Goal: Information Seeking & Learning: Find specific page/section

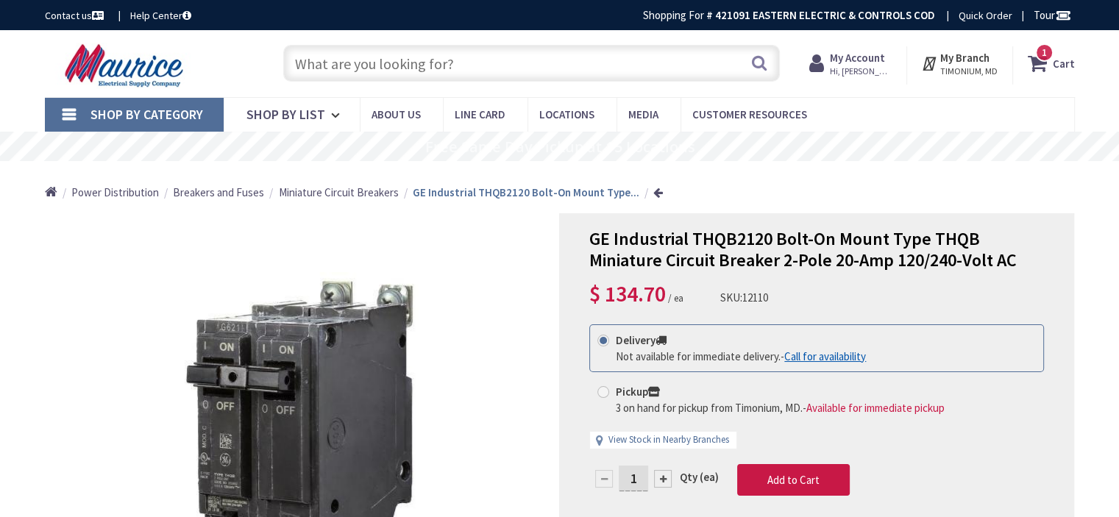
click at [641, 76] on input "text" at bounding box center [531, 63] width 496 height 37
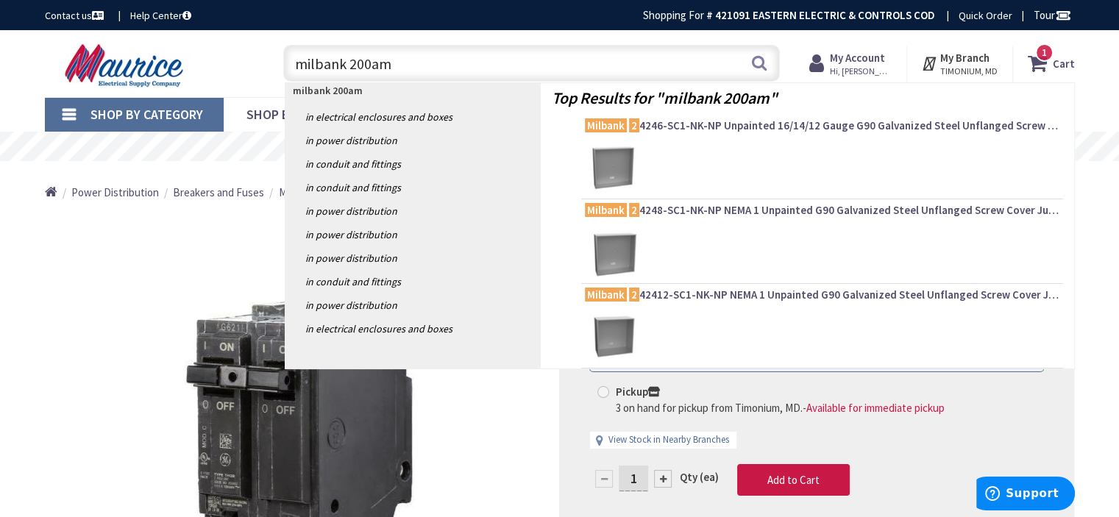
type input "milbank 200amp"
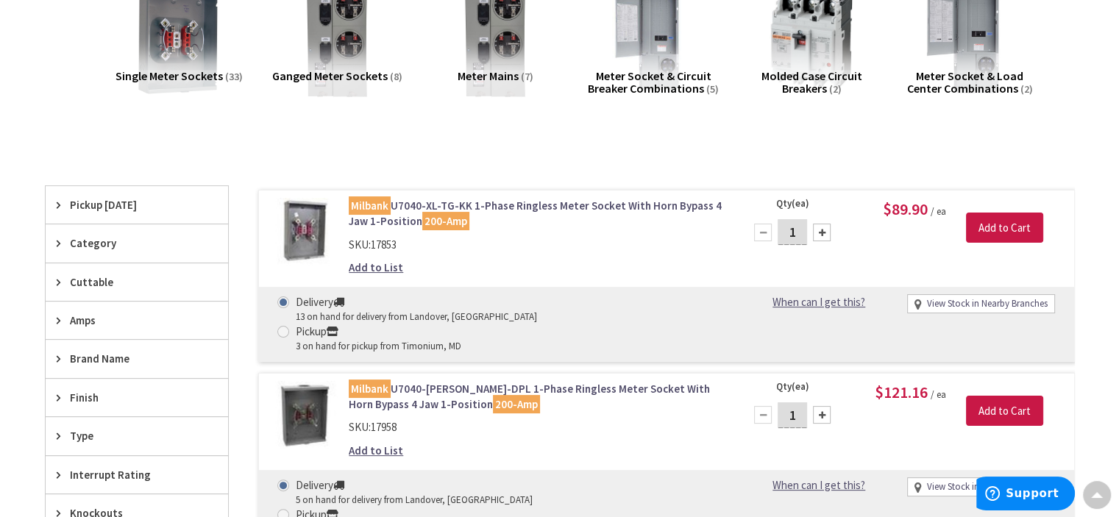
click at [567, 205] on link "Milbank U7040-XL-TG-KK 1-Phase Ringless Meter Socket With Horn Bypass 4 Jaw 1-P…" at bounding box center [536, 214] width 374 height 32
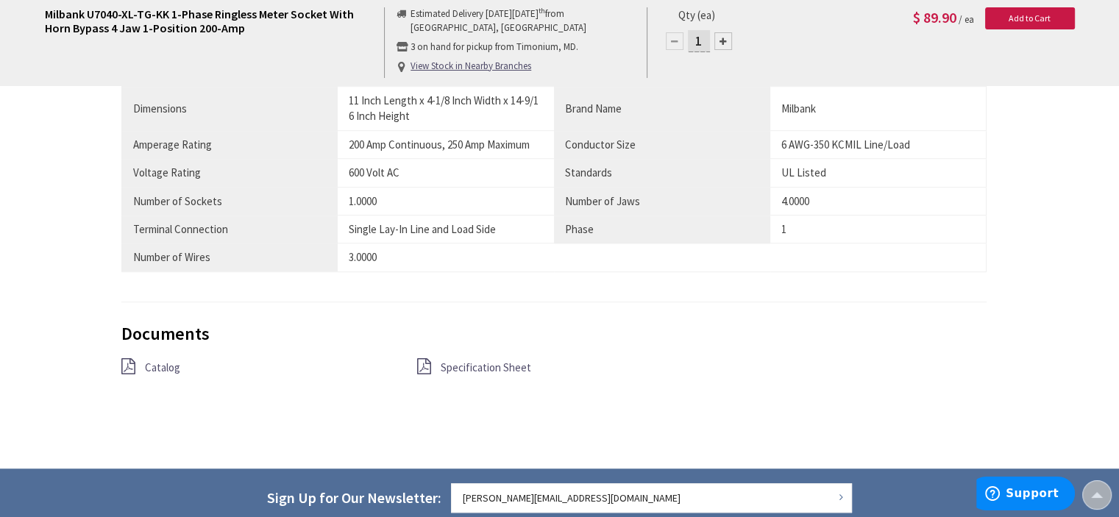
scroll to position [1103, 0]
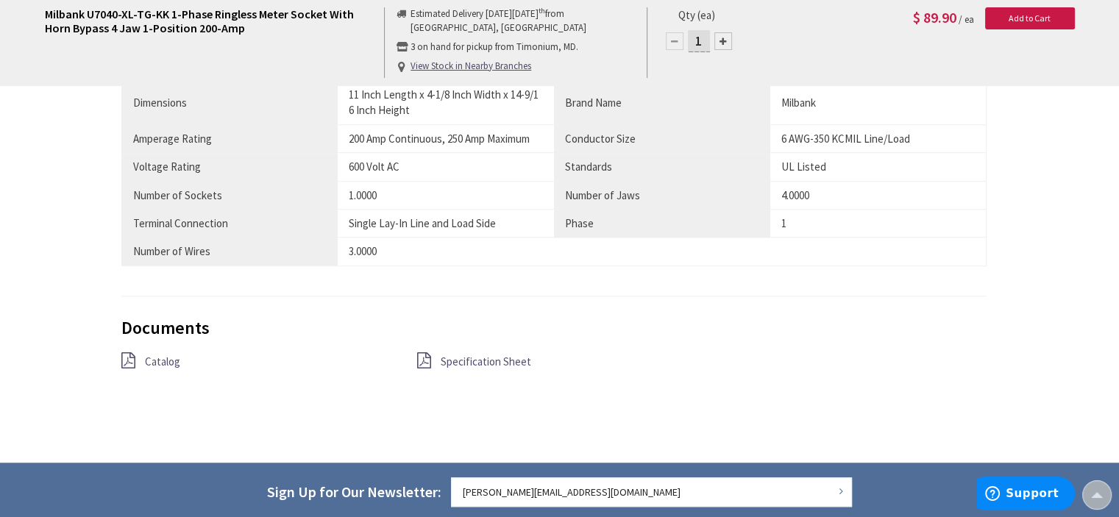
click at [510, 363] on span "Specification Sheet" at bounding box center [486, 362] width 90 height 14
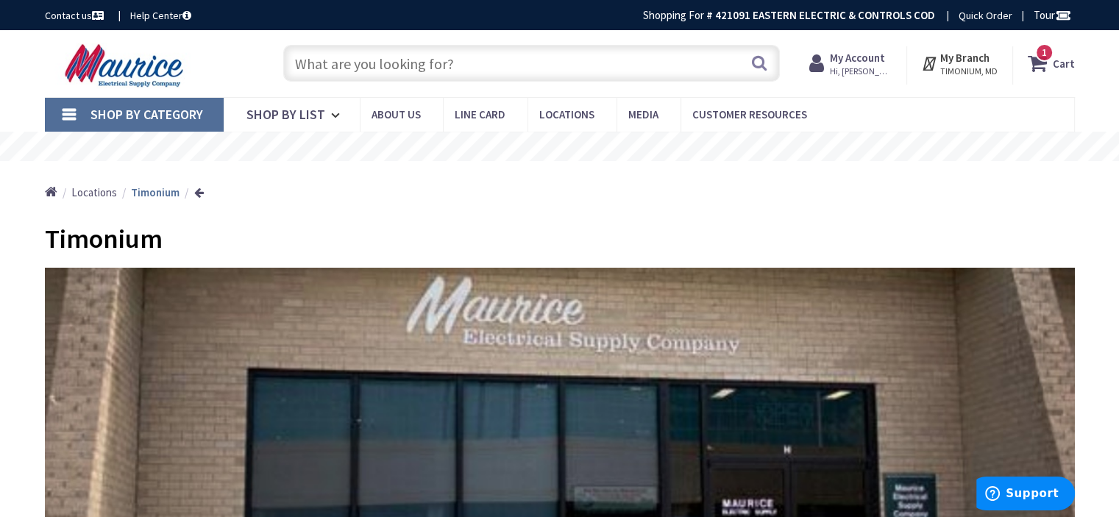
click at [605, 60] on input "text" at bounding box center [531, 63] width 496 height 37
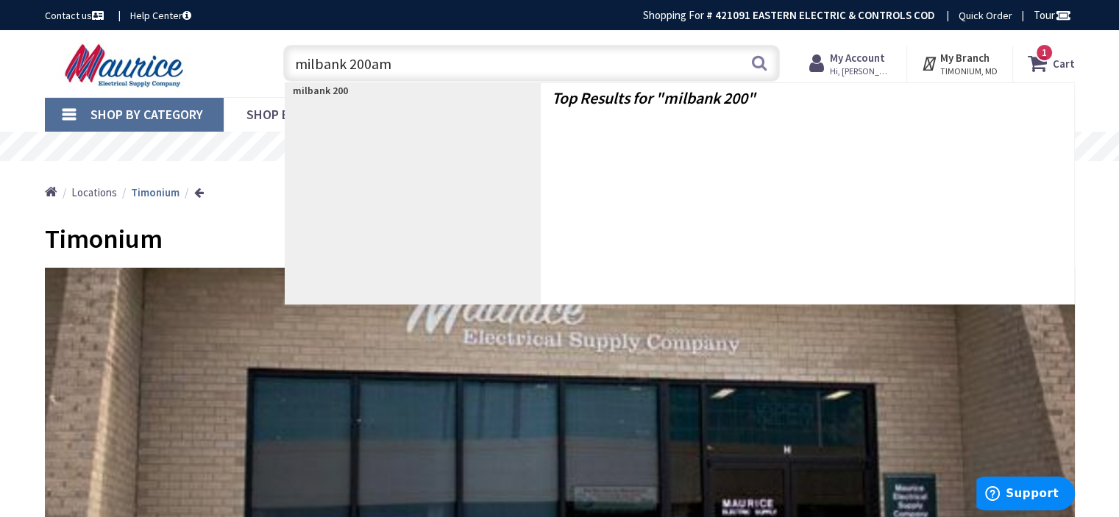
type input "milbank 200amp"
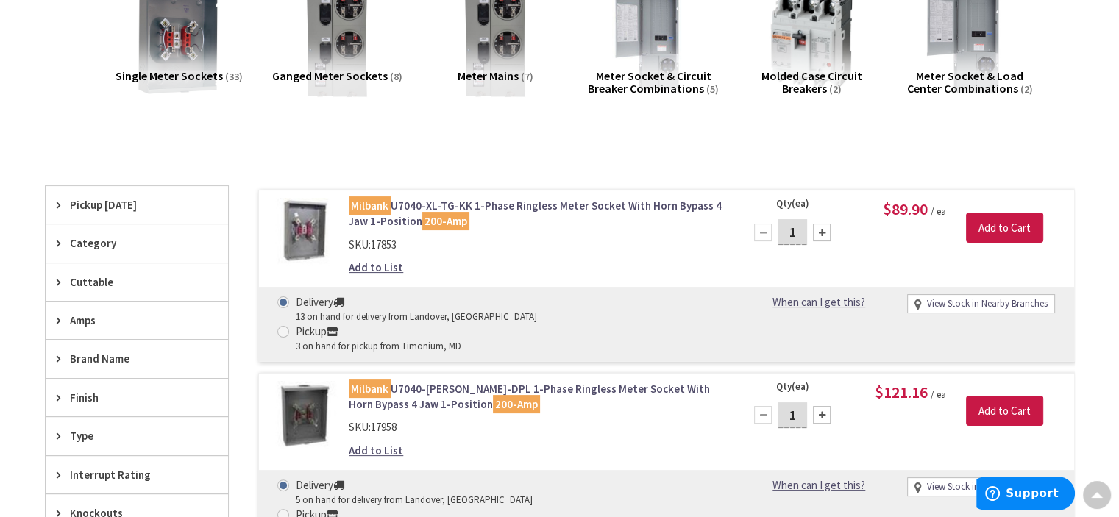
click at [624, 199] on link "Milbank U7040-XL-TG-KK 1-Phase Ringless Meter Socket With Horn Bypass 4 Jaw 1-P…" at bounding box center [536, 214] width 374 height 32
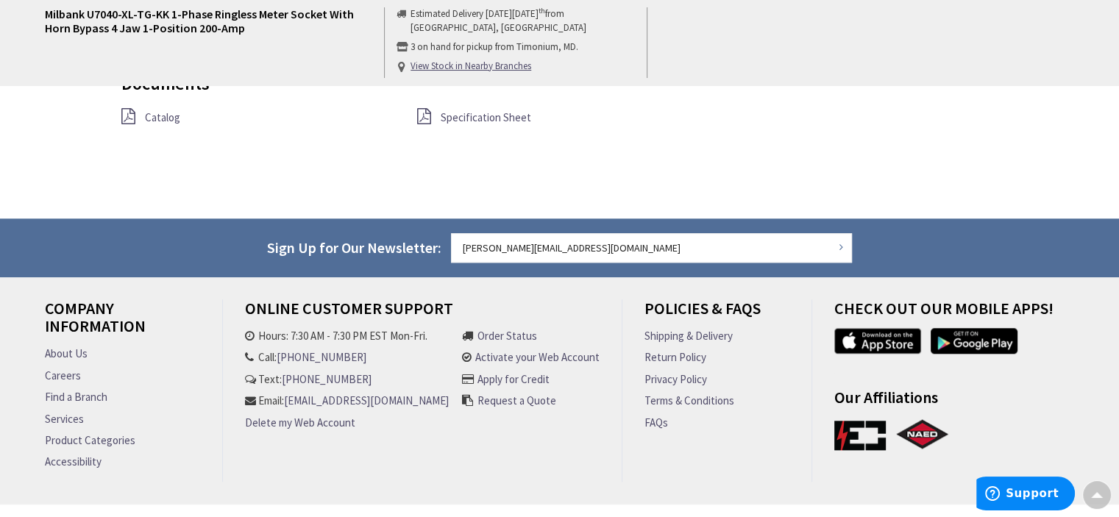
scroll to position [1348, 0]
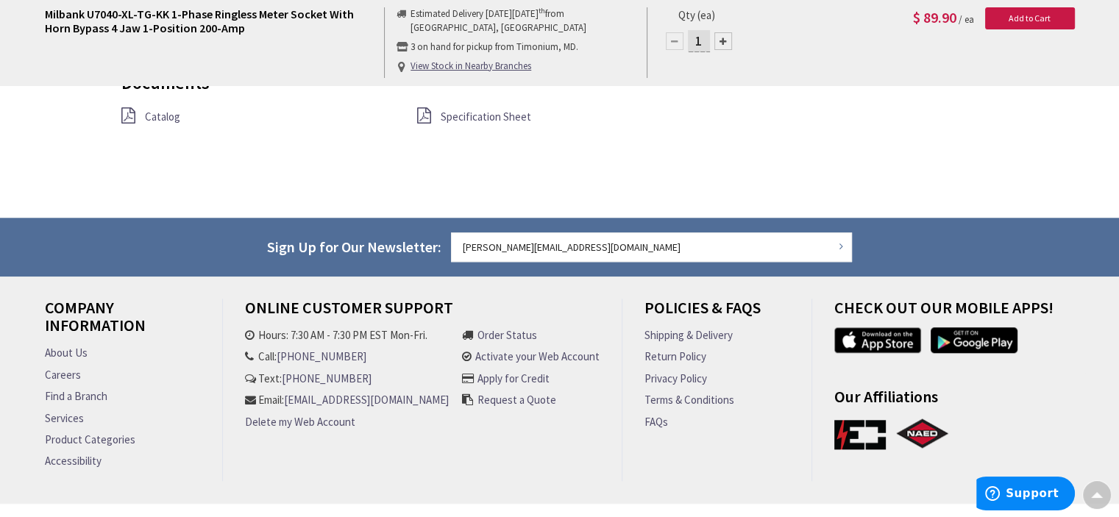
click at [165, 117] on span "Catalog" at bounding box center [162, 117] width 35 height 14
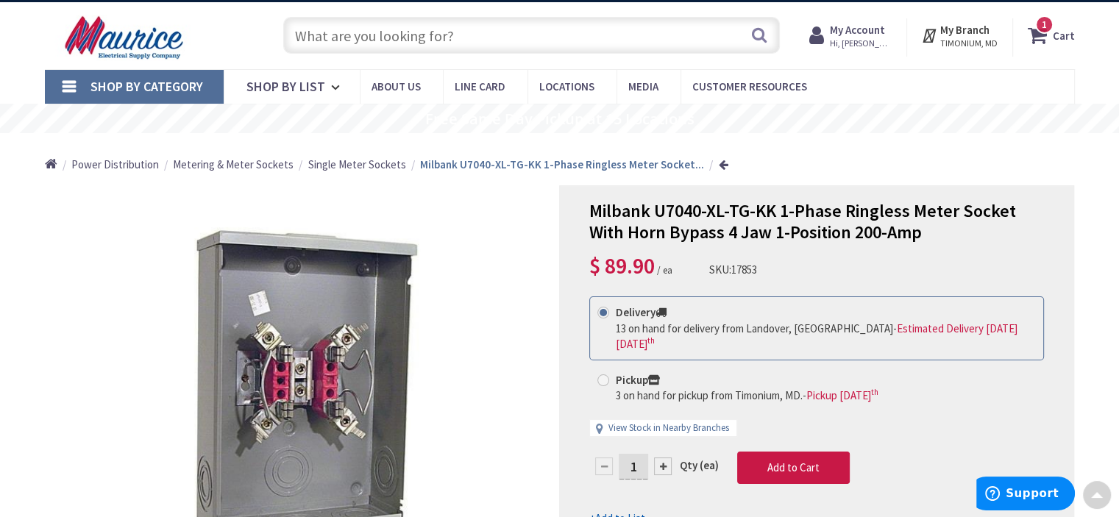
scroll to position [0, 0]
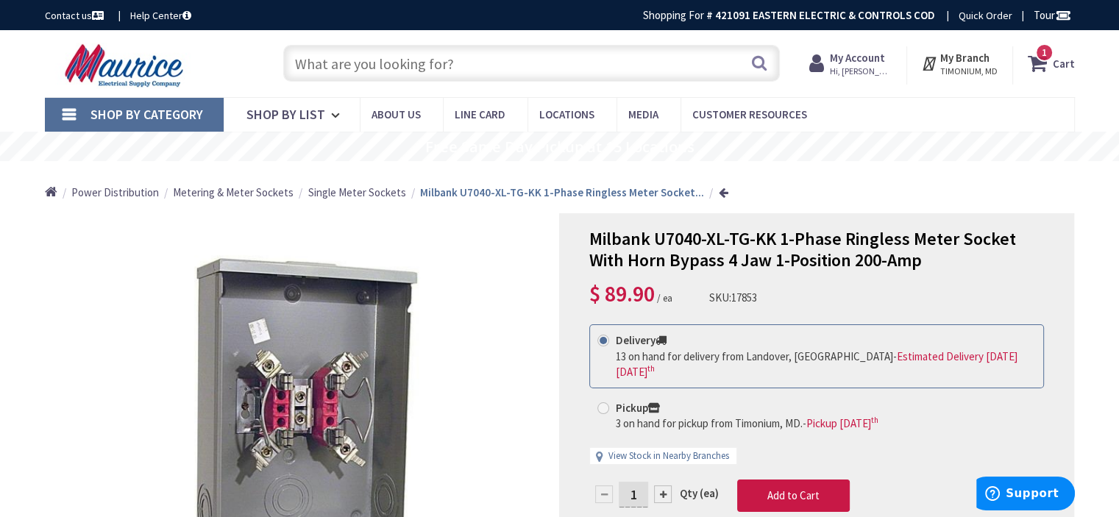
click at [650, 78] on input "text" at bounding box center [531, 63] width 496 height 37
type input "4/0 outdoor connector"
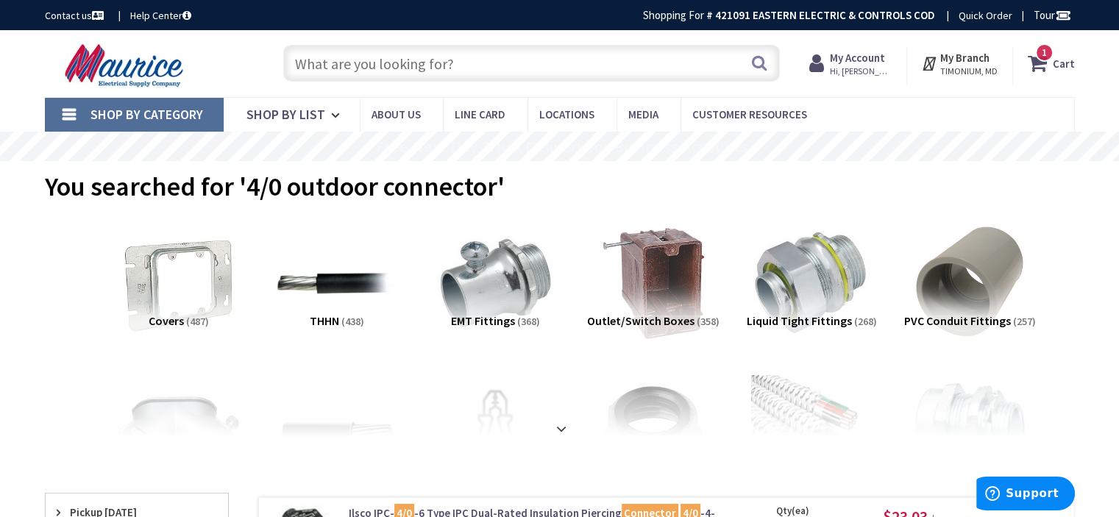
click at [518, 76] on input "text" at bounding box center [531, 63] width 496 height 37
type input "seu connector"
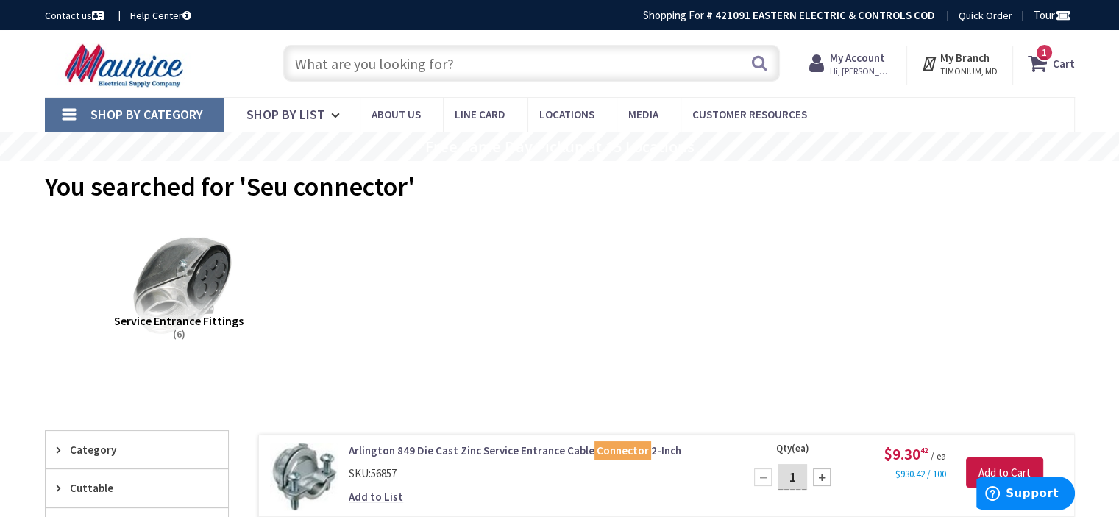
click at [563, 61] on input "text" at bounding box center [531, 63] width 496 height 37
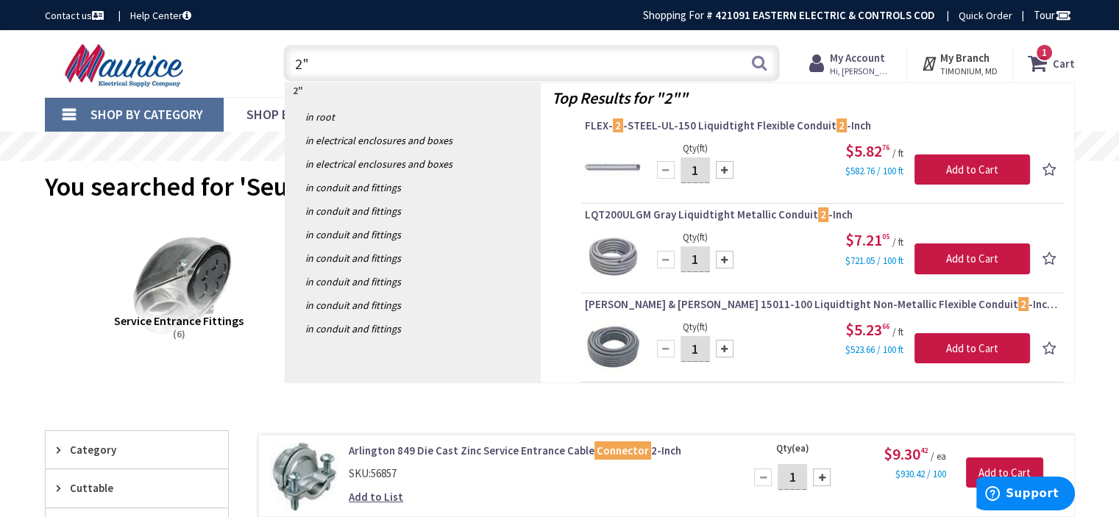
drag, startPoint x: 494, startPoint y: 54, endPoint x: 137, endPoint y: 39, distance: 357.8
click at [137, 39] on div "Toggle Nav 2" 2" Search 1 1 1 items Cart My Cart 1" at bounding box center [560, 63] width 1052 height 49
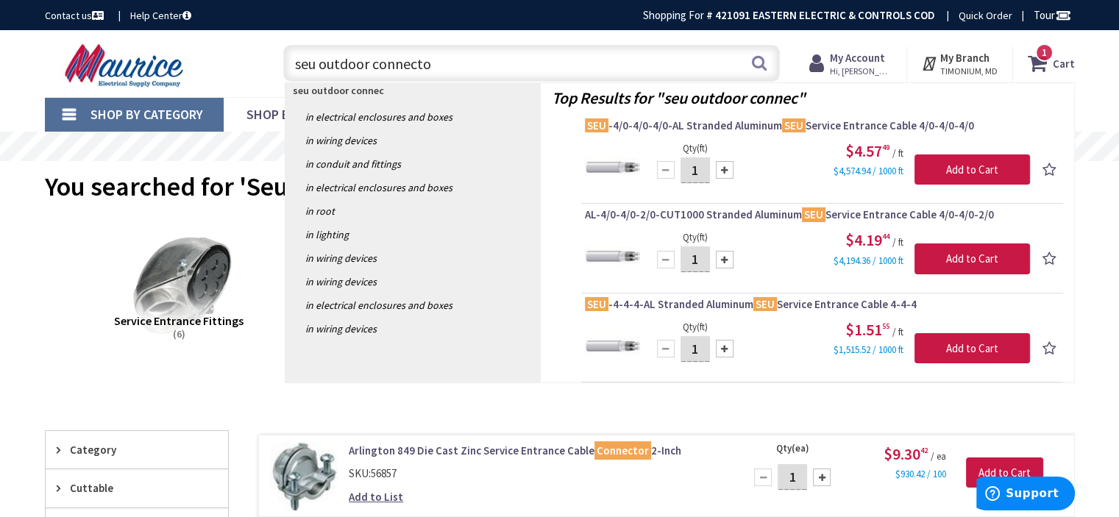
type input "seu outdoor connector"
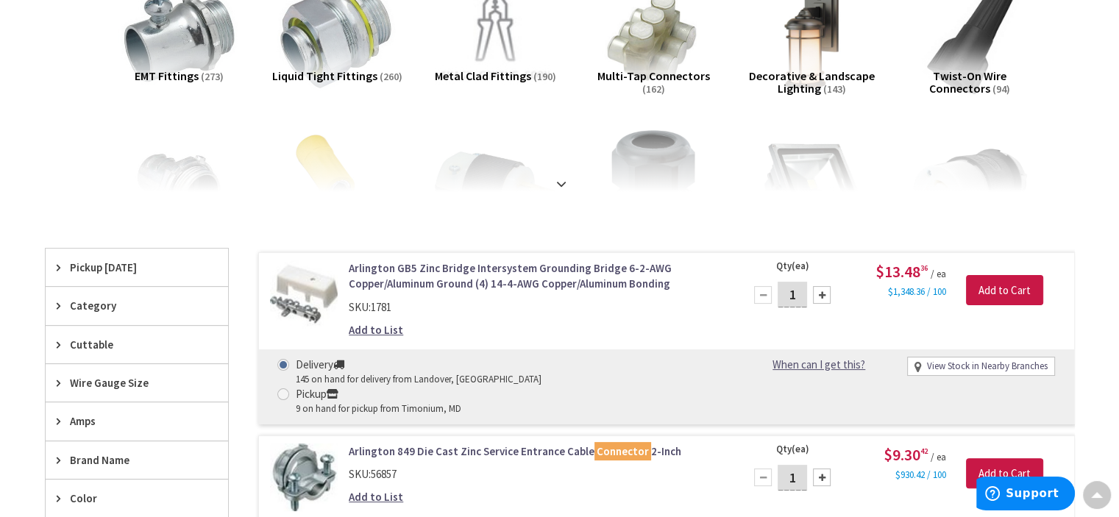
scroll to position [122, 0]
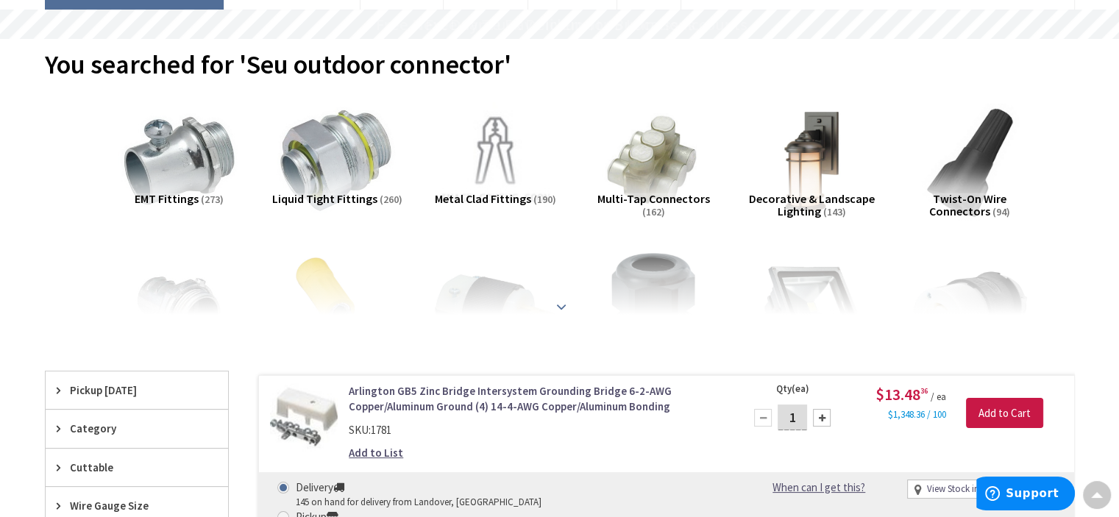
click at [562, 304] on strong at bounding box center [561, 307] width 18 height 16
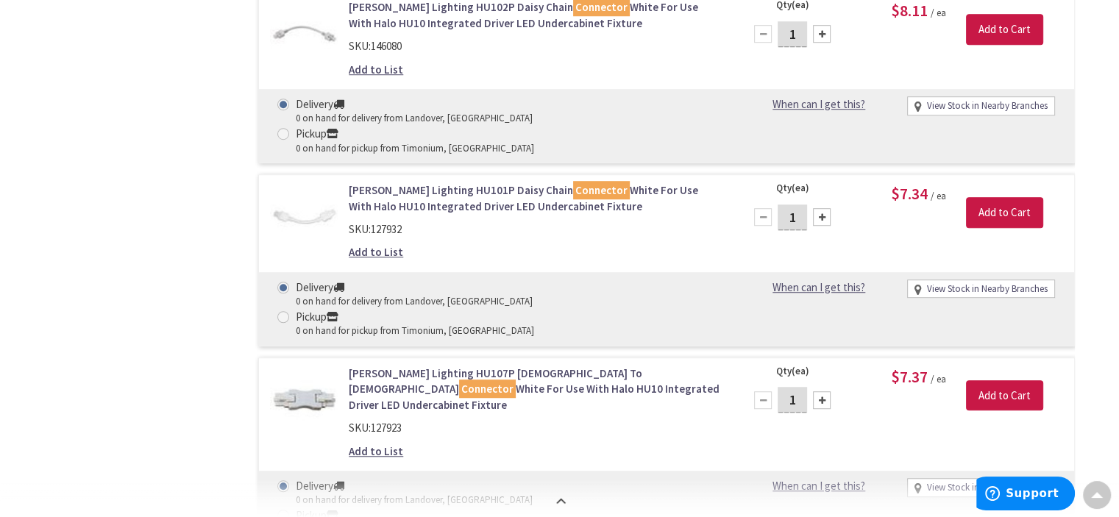
scroll to position [0, 0]
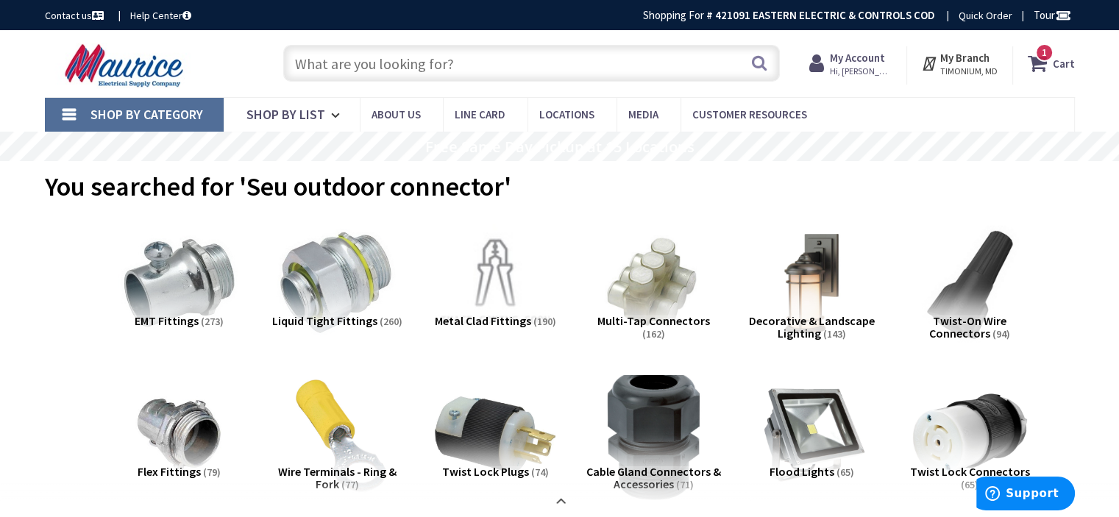
click at [683, 425] on img at bounding box center [652, 434] width 133 height 133
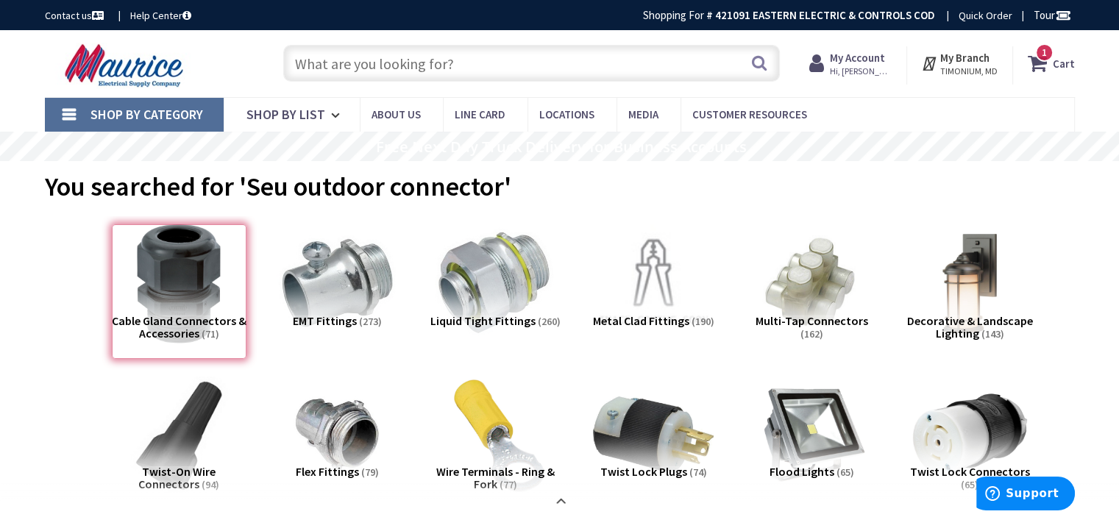
click at [141, 111] on span "Shop By Category" at bounding box center [146, 114] width 113 height 17
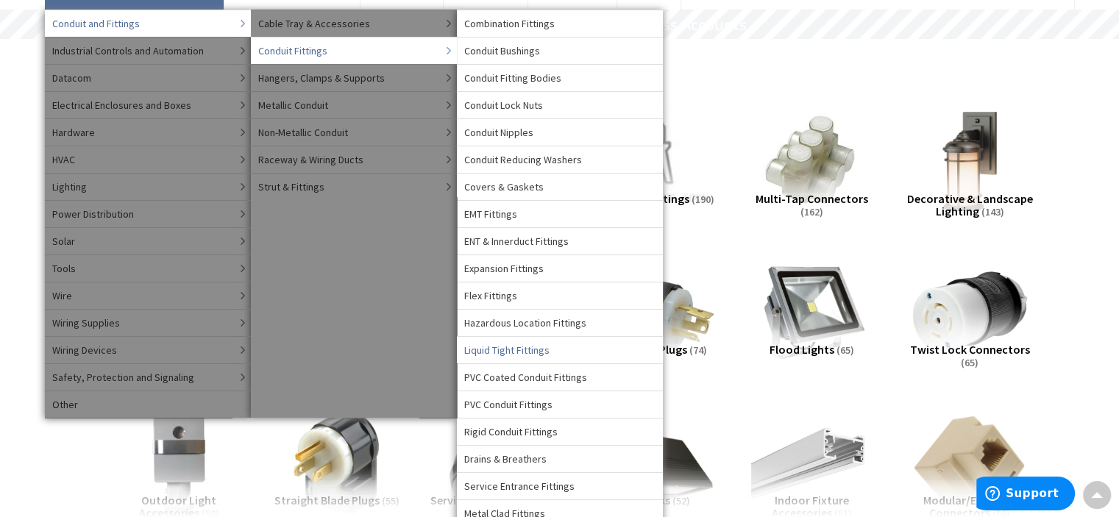
scroll to position [245, 0]
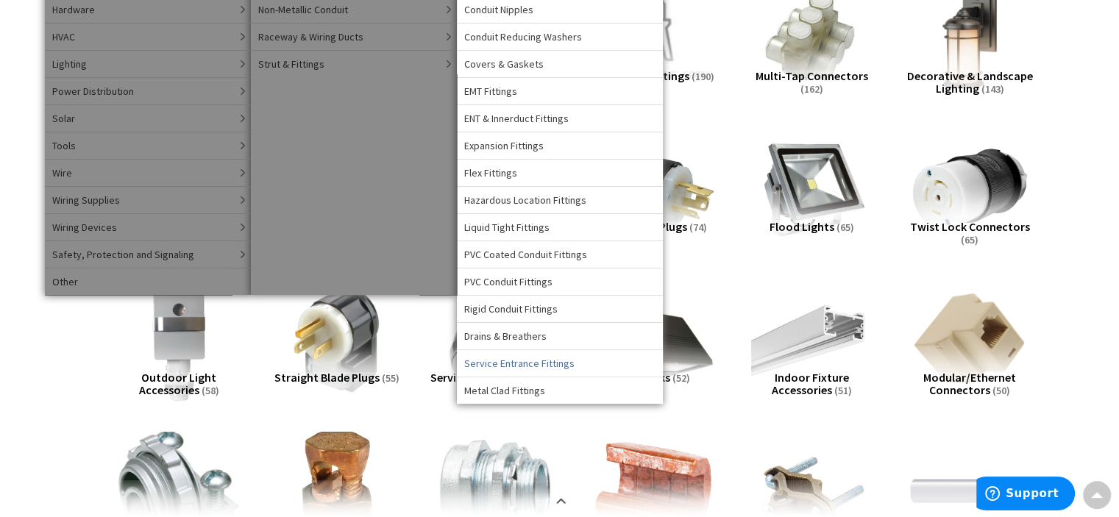
click at [539, 359] on span "Service Entrance Fittings" at bounding box center [519, 363] width 110 height 15
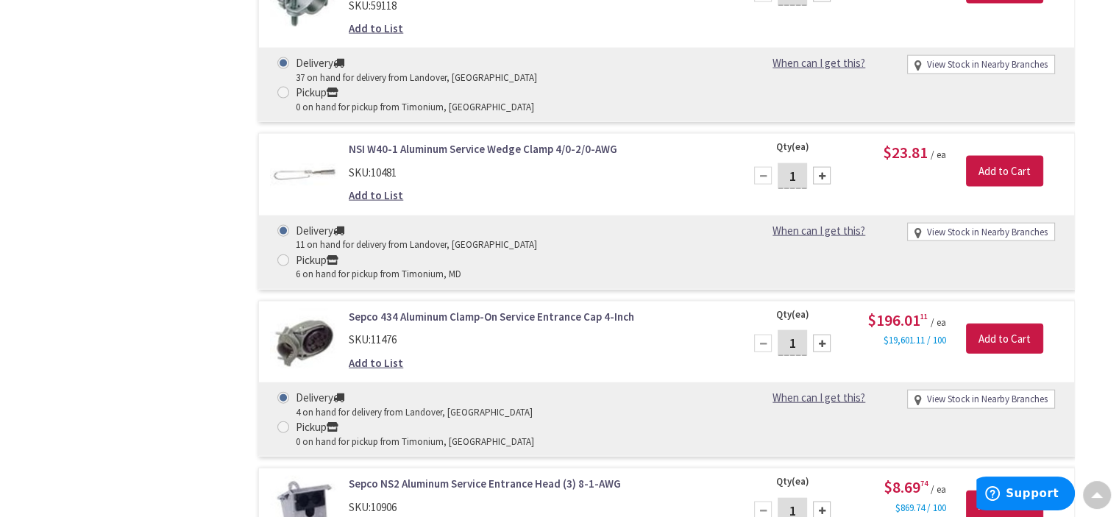
scroll to position [3288, 0]
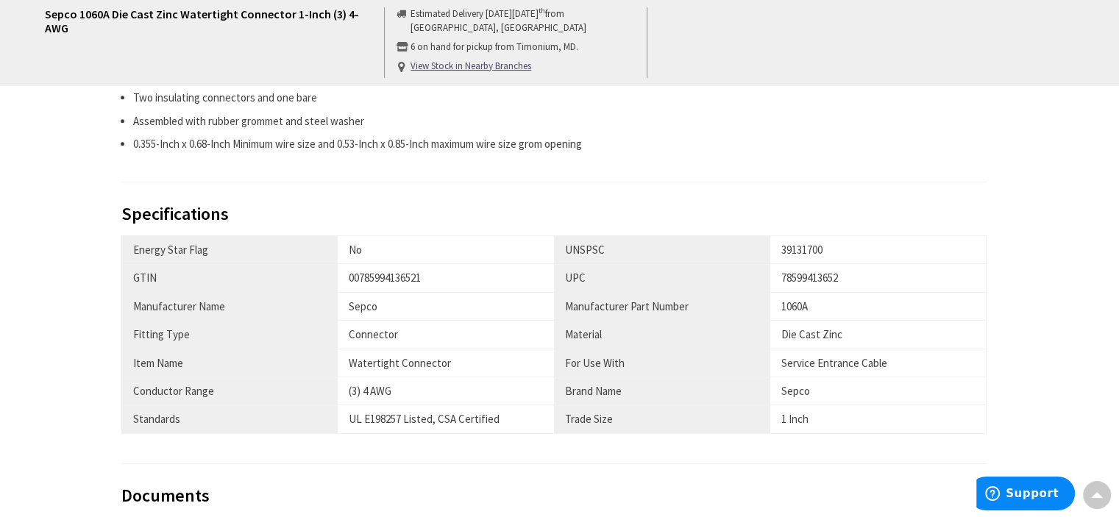
scroll to position [736, 0]
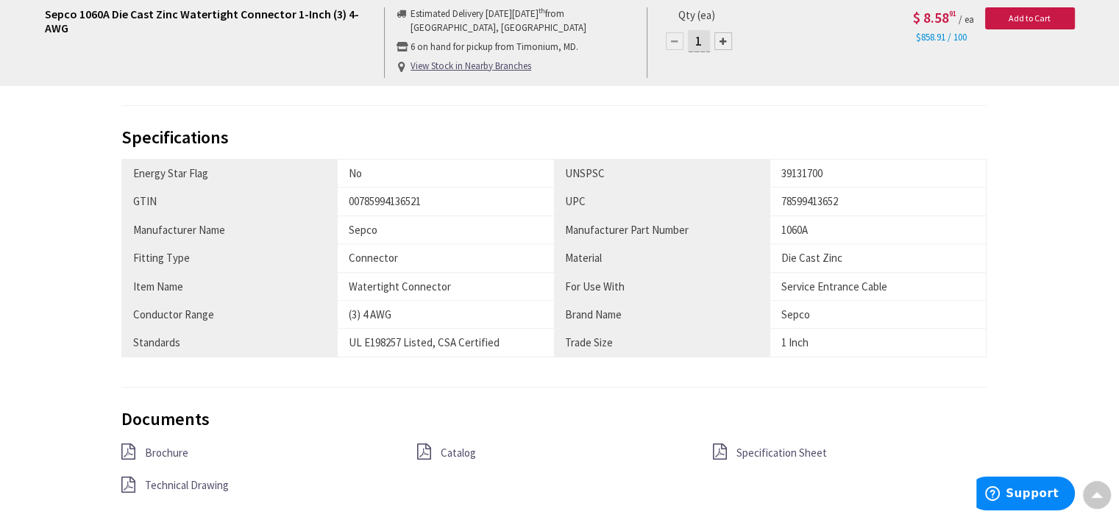
click at [458, 452] on span "Catalog" at bounding box center [458, 453] width 35 height 14
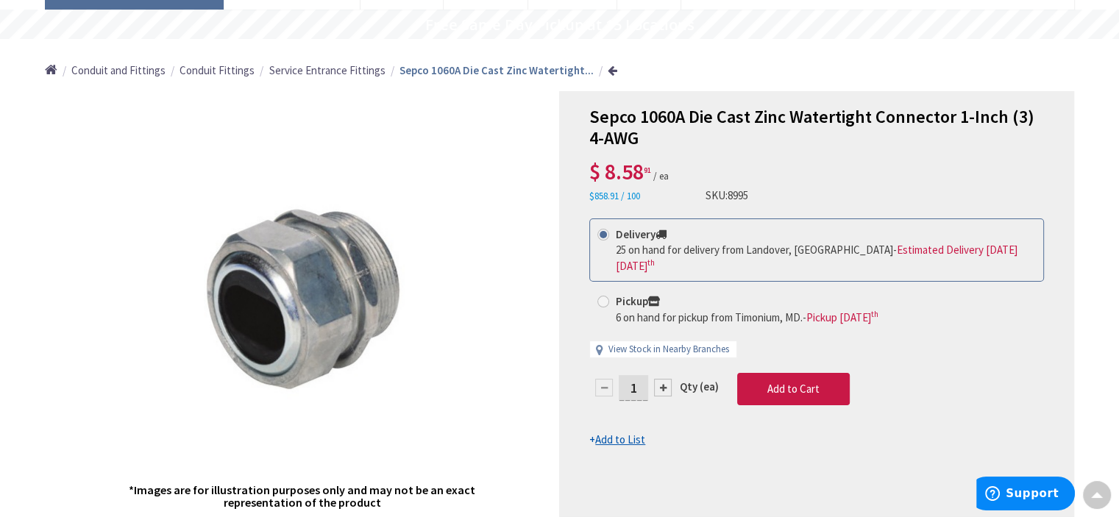
scroll to position [0, 0]
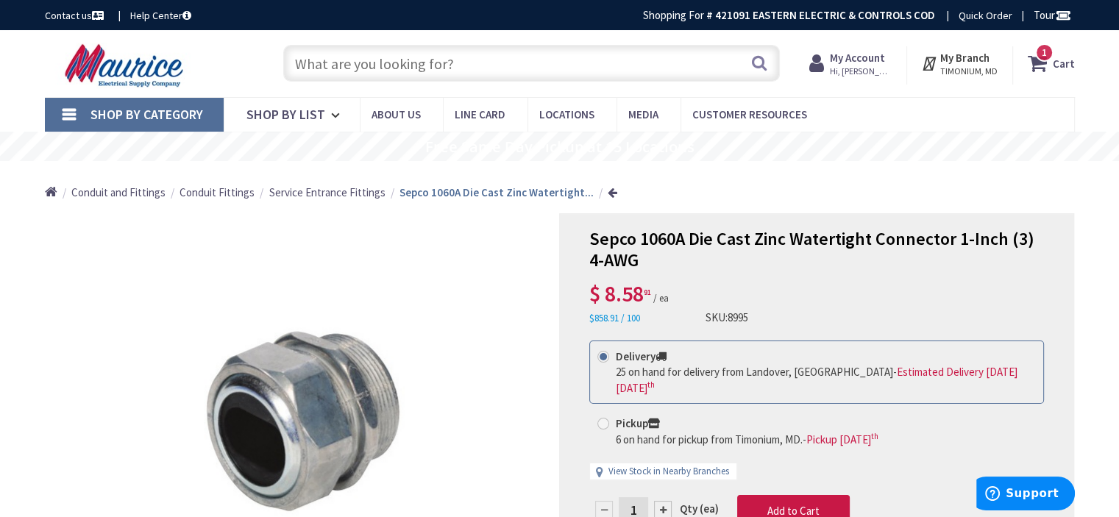
click at [633, 70] on input "text" at bounding box center [531, 63] width 496 height 37
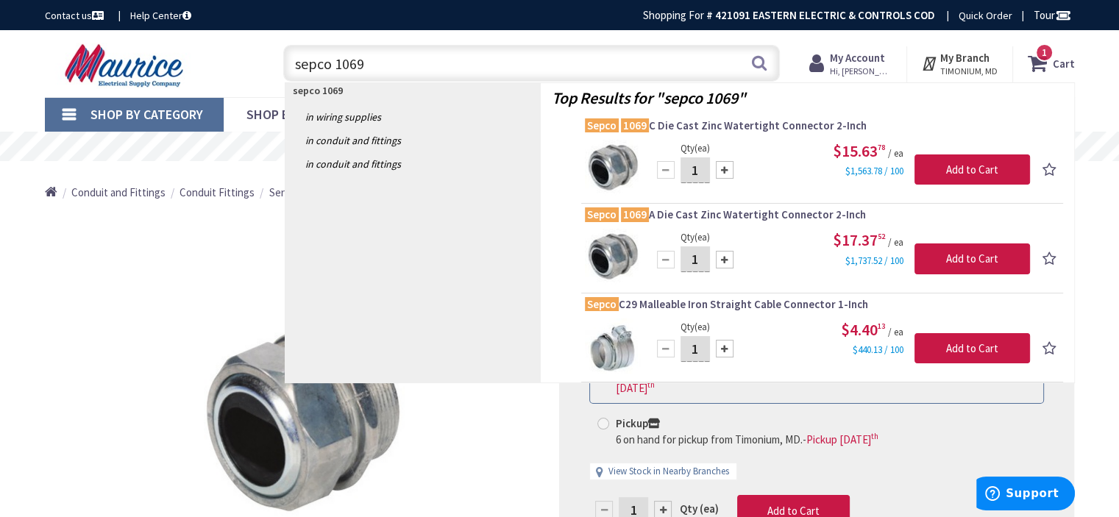
type input "sepco 1069c"
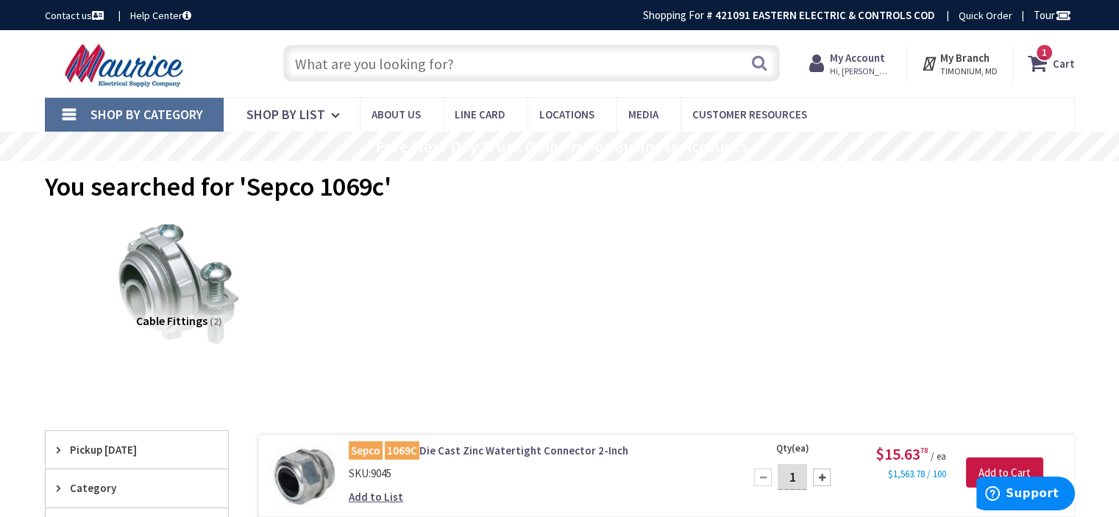
click at [560, 69] on input "text" at bounding box center [531, 63] width 496 height 37
type input "copper ground rod"
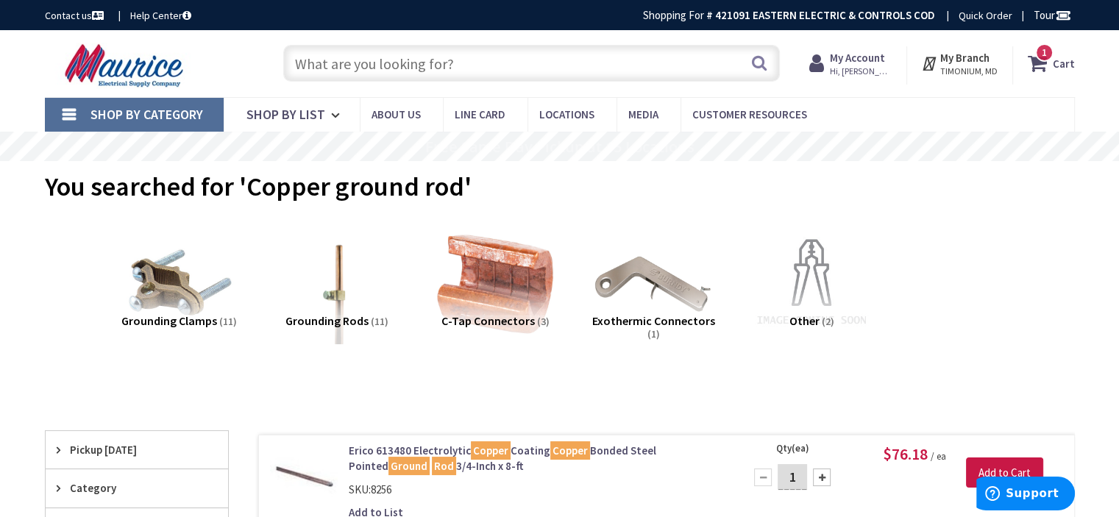
click at [549, 68] on input "text" at bounding box center [531, 63] width 496 height 37
type input "acorn nut"
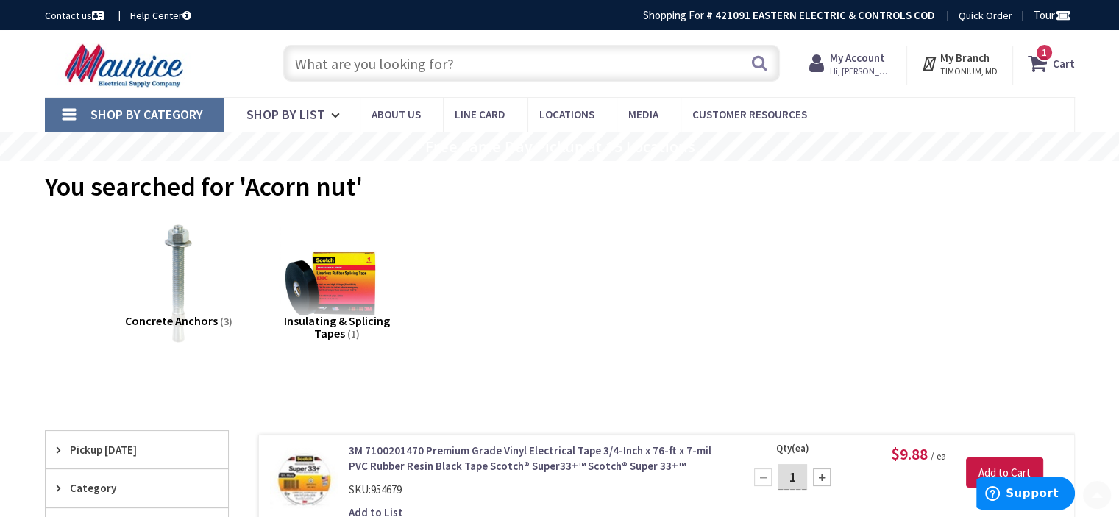
click at [502, 63] on input "text" at bounding box center [531, 63] width 496 height 37
type input "ground nut"
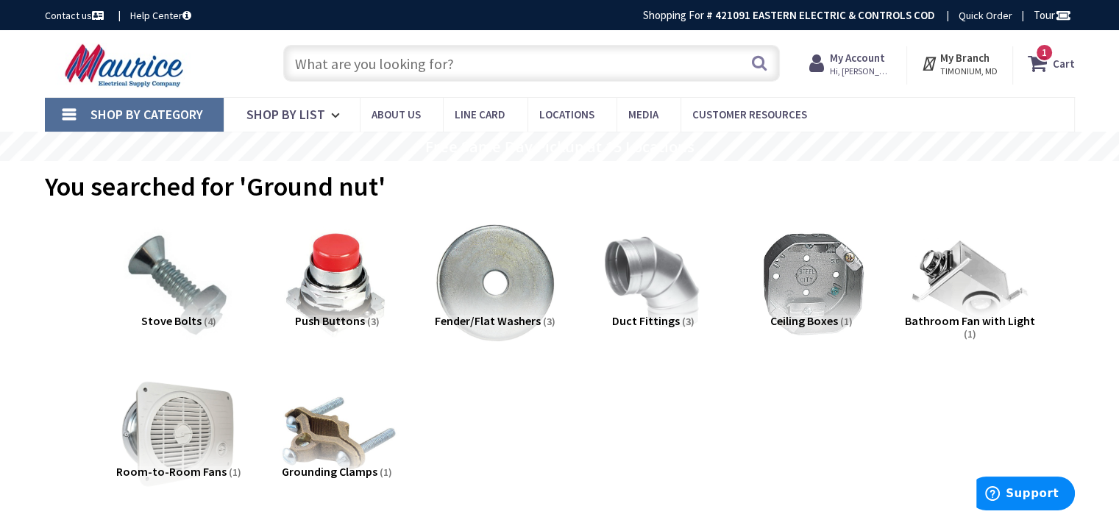
click at [342, 451] on img at bounding box center [336, 434] width 133 height 133
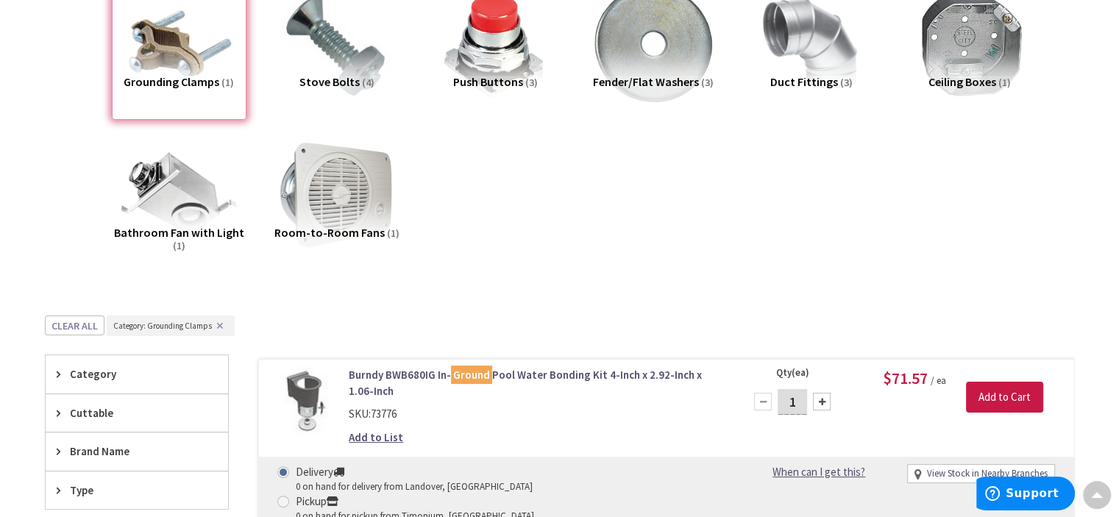
scroll to position [64, 0]
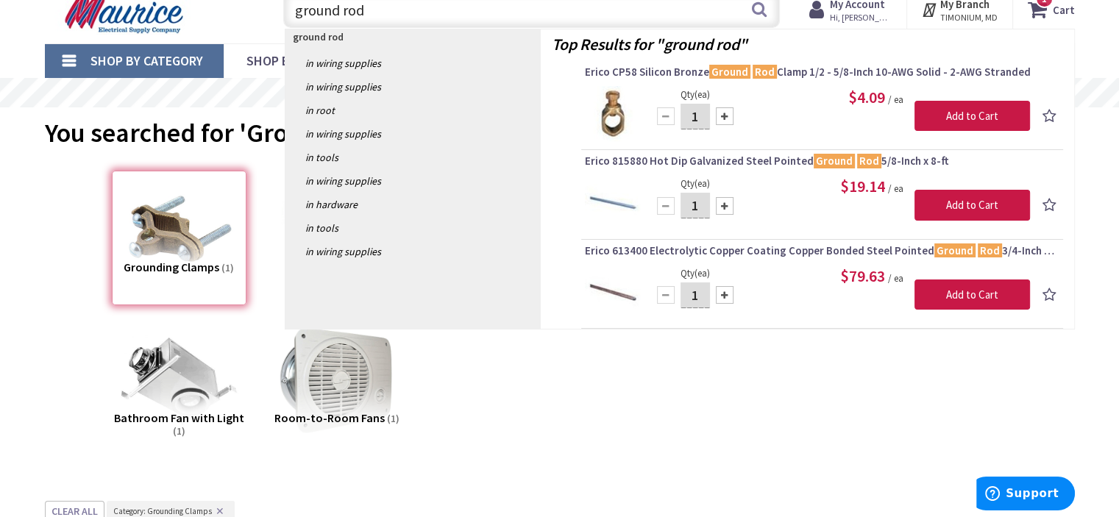
type input "ground rod"
